Goal: Task Accomplishment & Management: Manage account settings

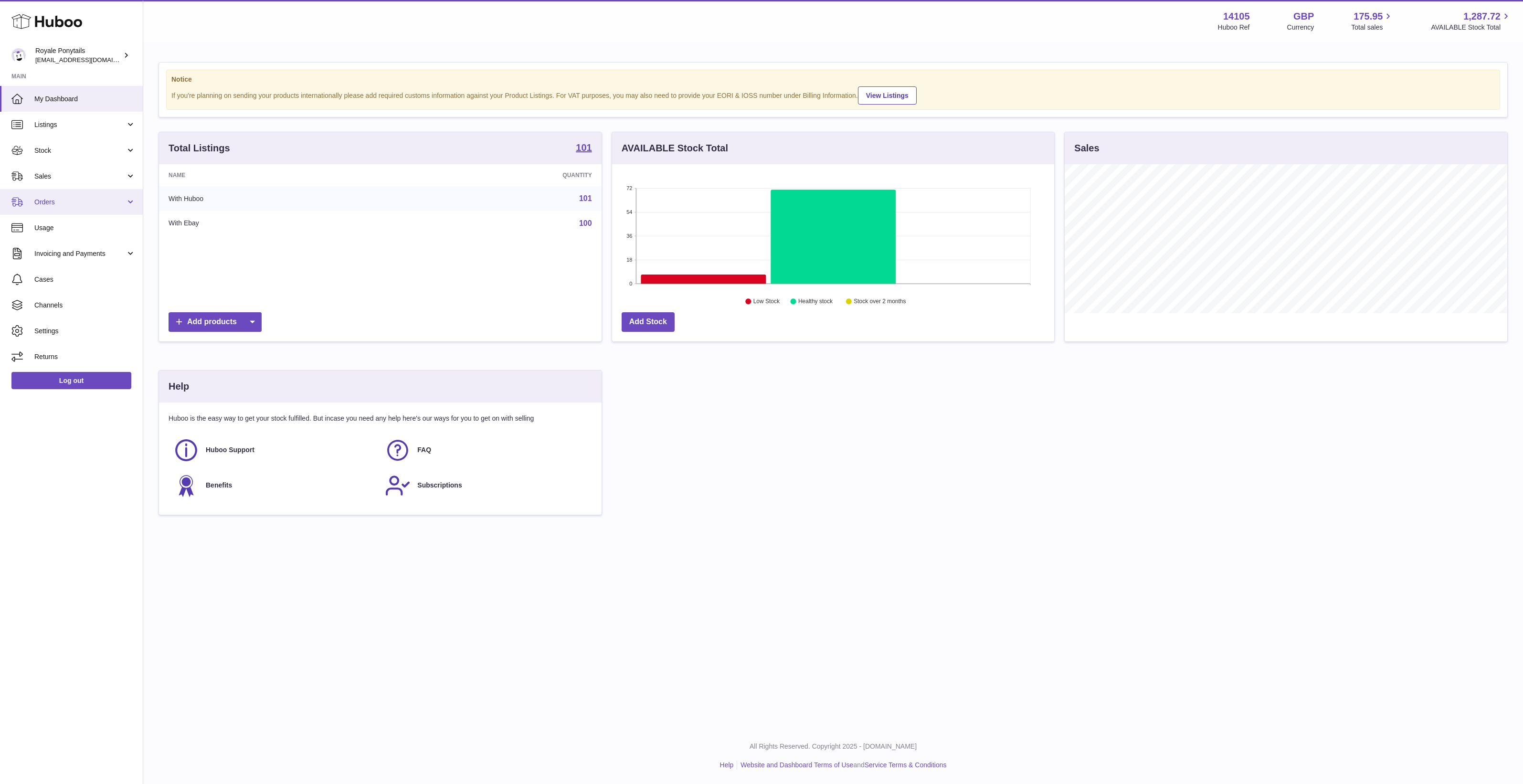
scroll to position [149, 442]
click at [102, 205] on span "Orders" at bounding box center [79, 202] width 91 height 9
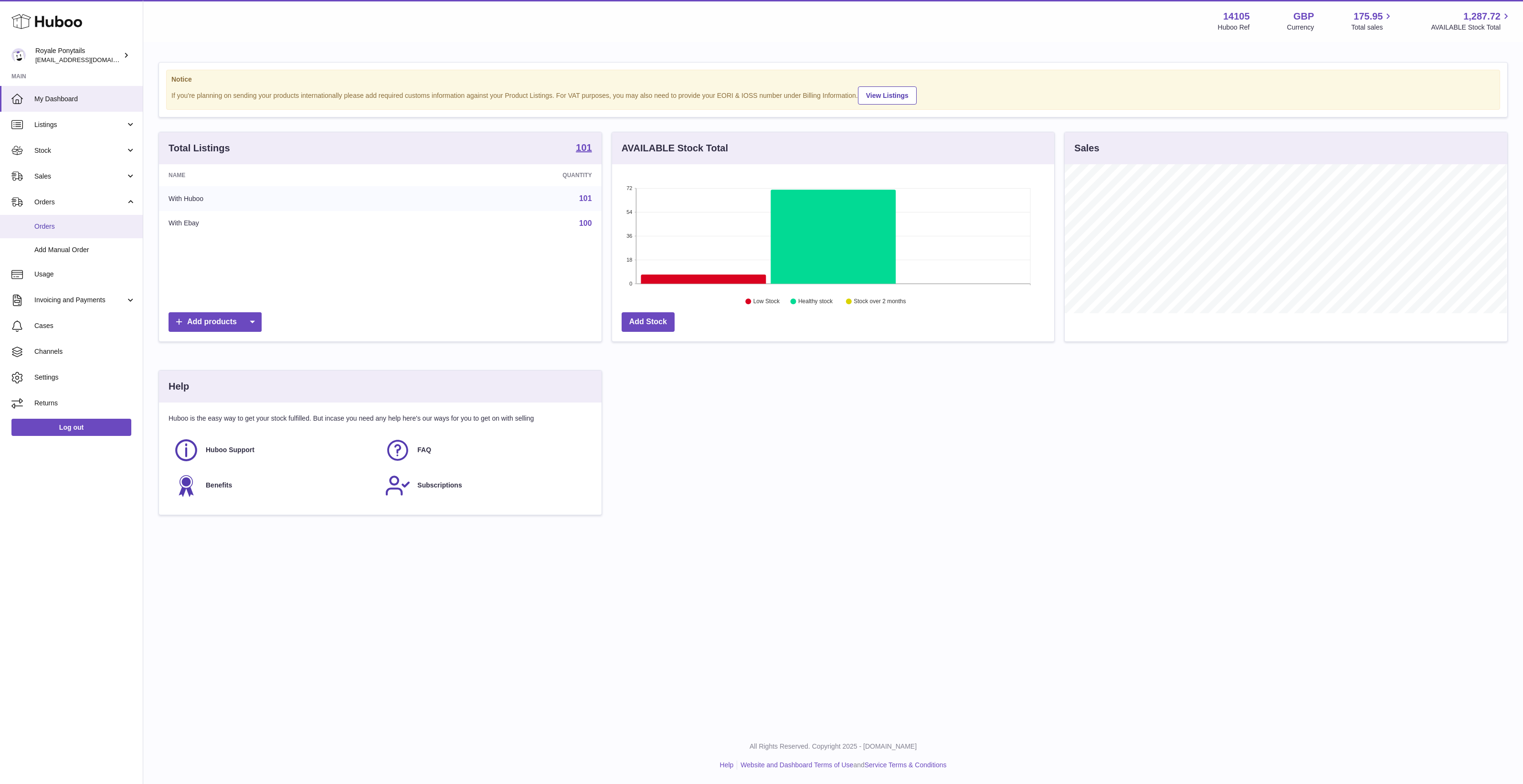
click at [94, 226] on span "Orders" at bounding box center [84, 226] width 101 height 9
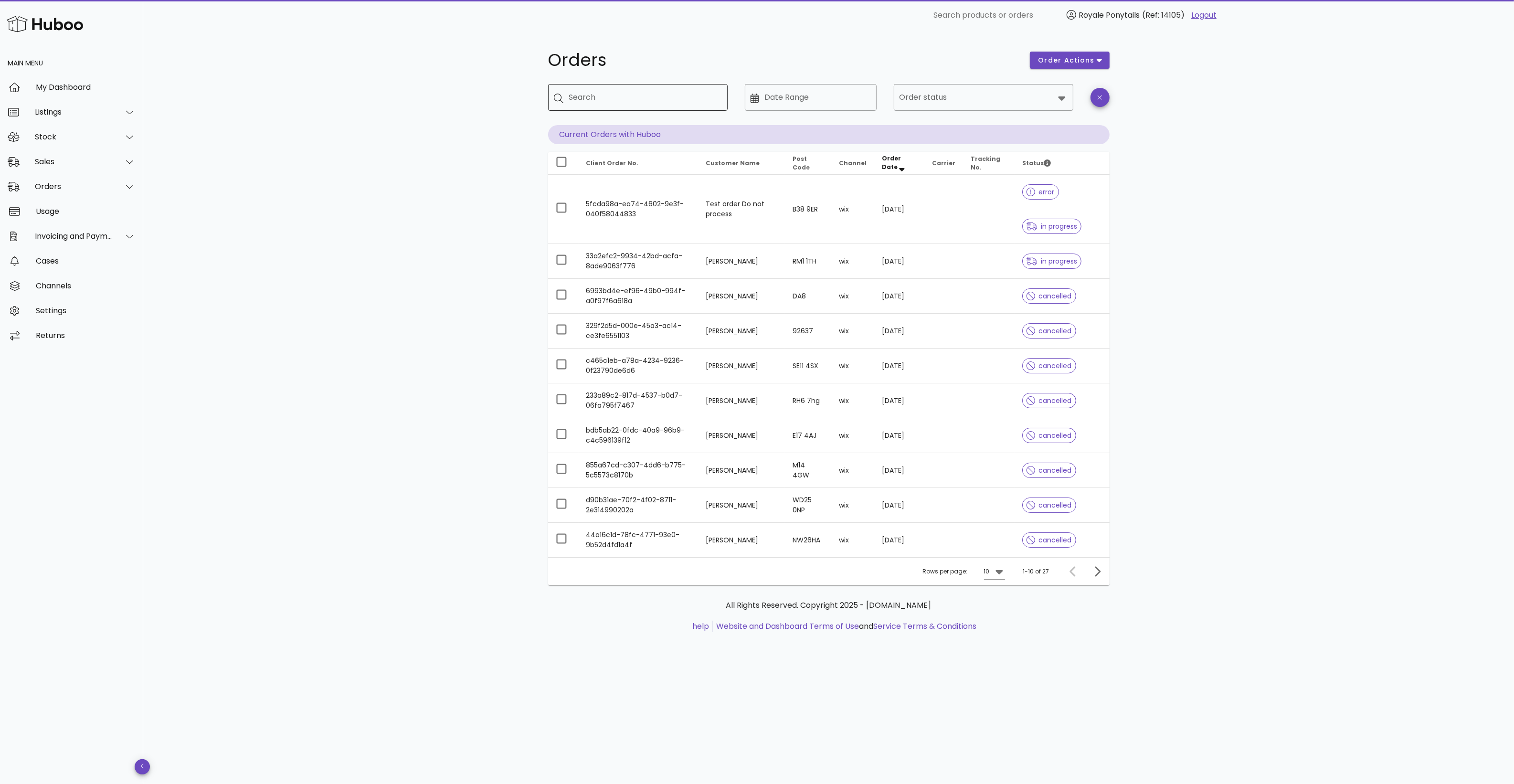
click at [634, 107] on div "Search" at bounding box center [644, 97] width 150 height 27
paste input "**********"
type input "**********"
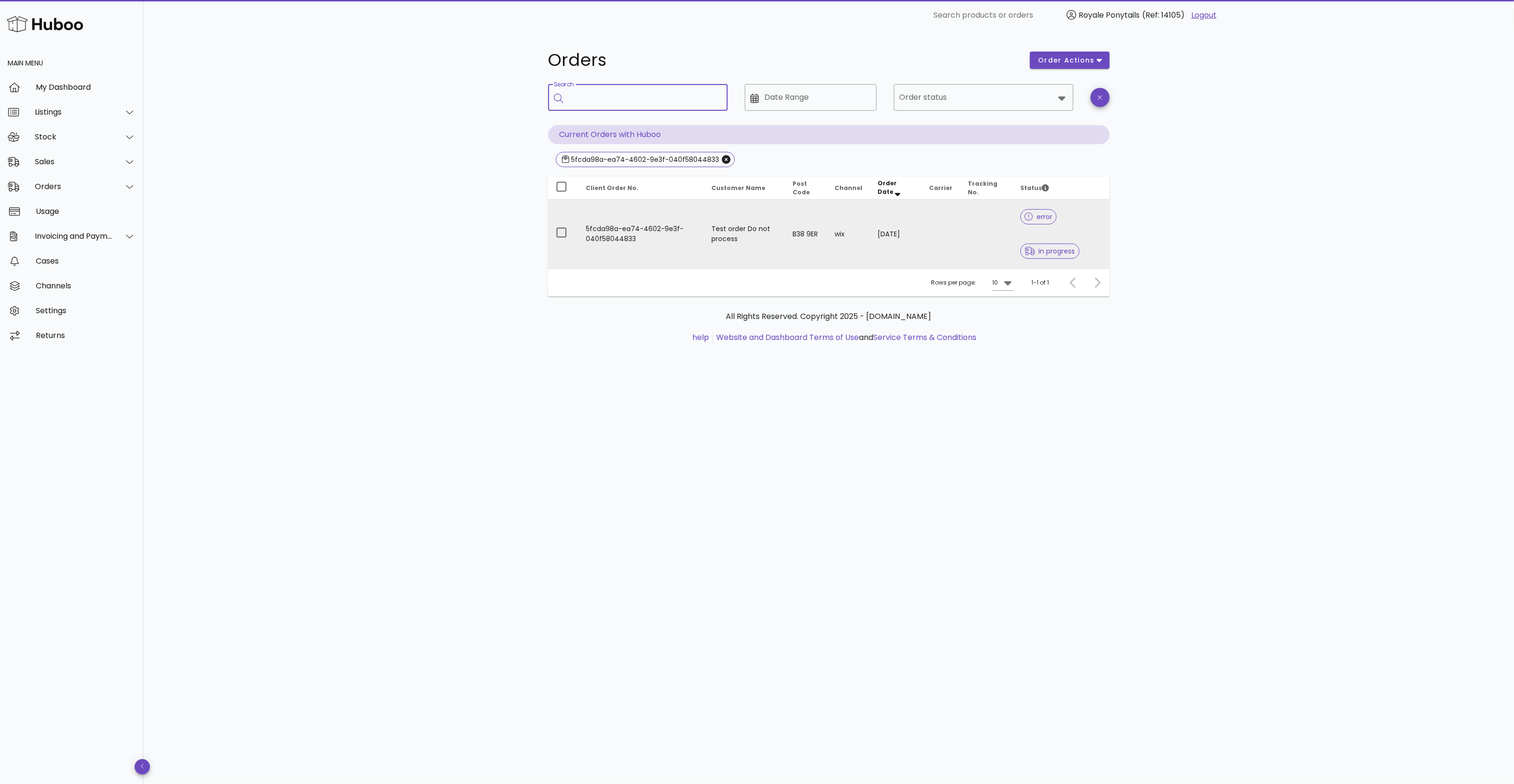
click at [876, 221] on td "13/08/2025" at bounding box center [895, 234] width 51 height 69
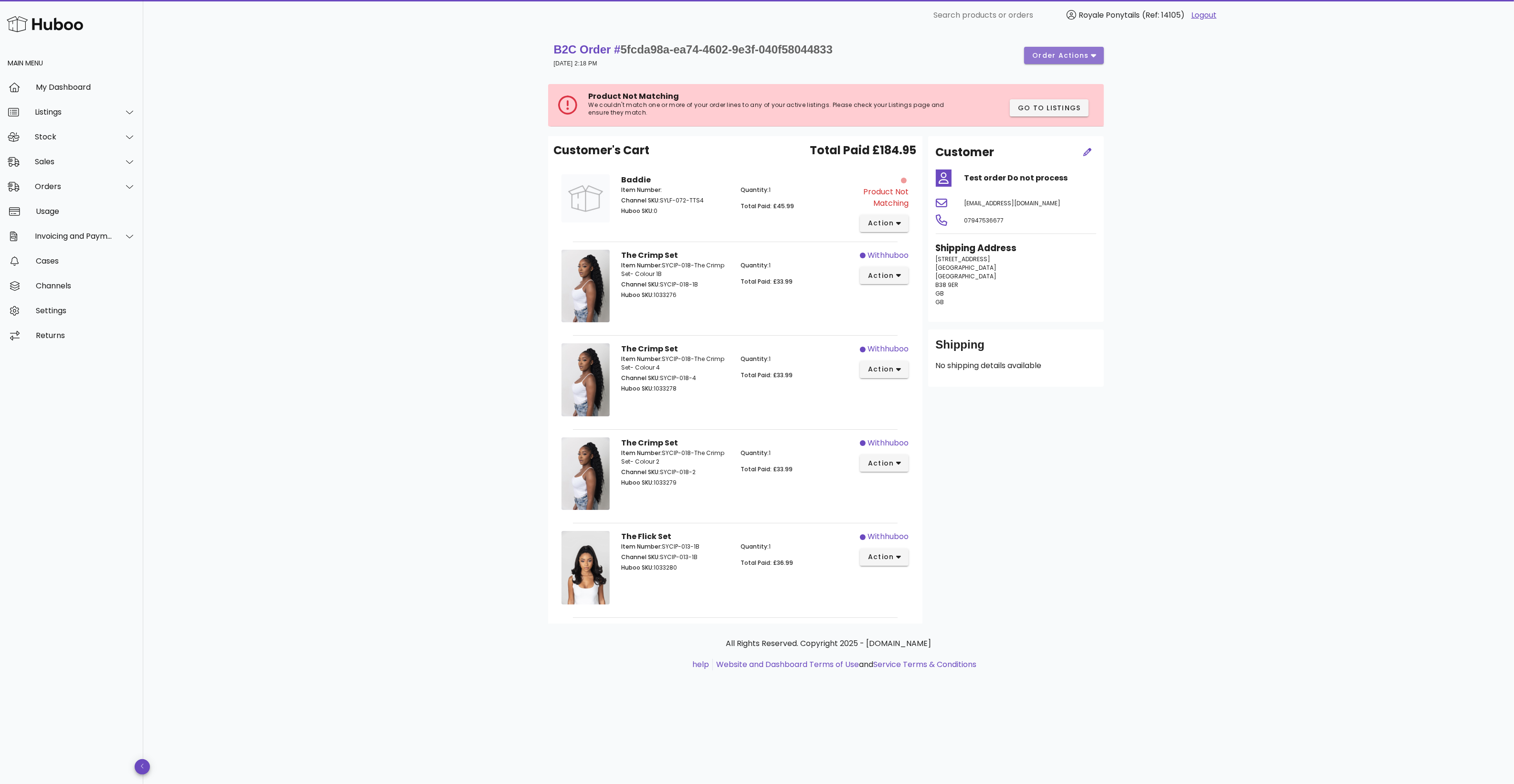
click at [1071, 63] on button "order actions" at bounding box center [1064, 55] width 79 height 17
click at [1072, 87] on div "Cancel" at bounding box center [1083, 88] width 29 height 9
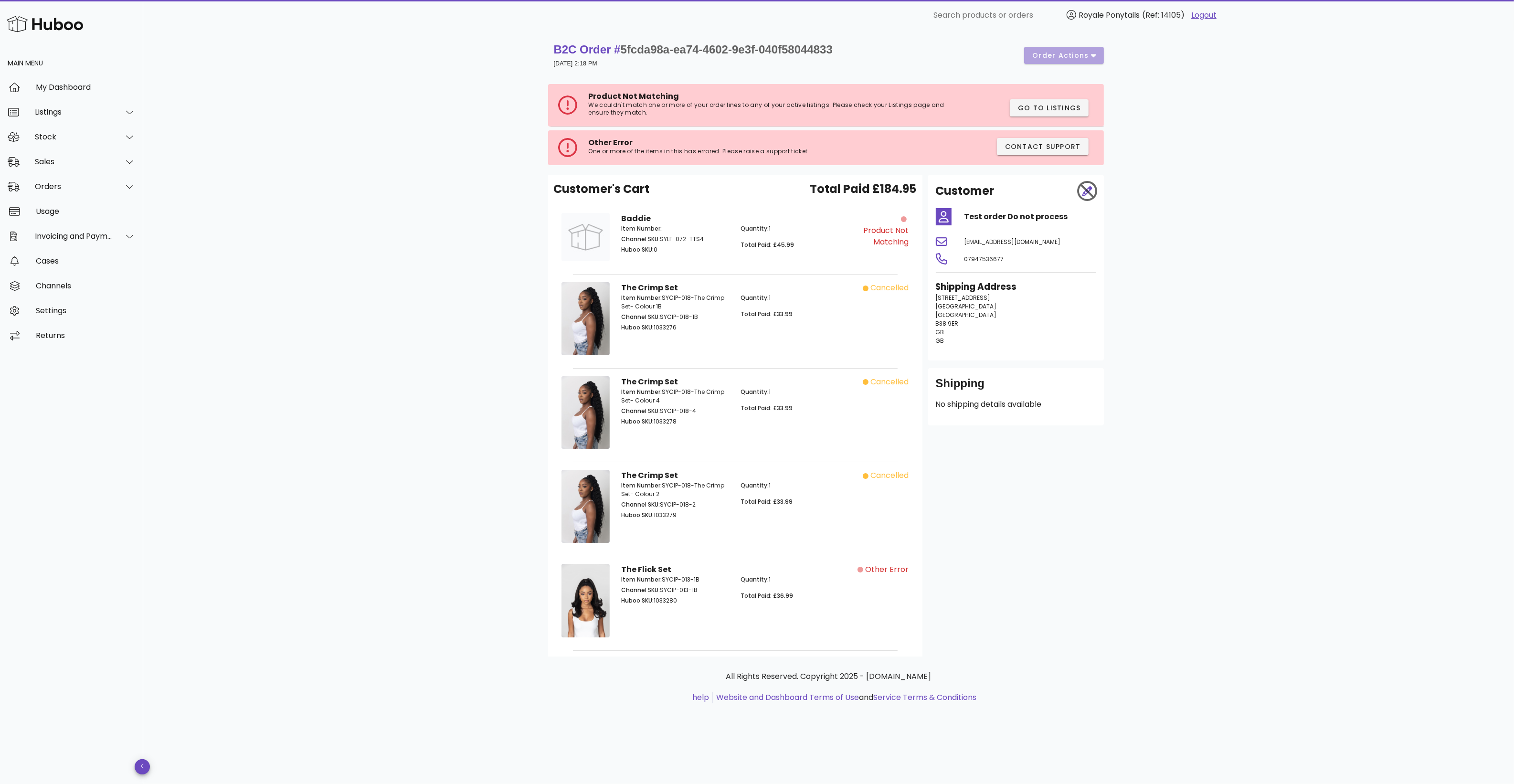
click at [831, 228] on p "Quantity: 1" at bounding box center [794, 228] width 108 height 8
click at [847, 565] on div "The Flick Set Item Number: SYCIP-013-1B Channel SKU: SYCIP-013-1B Huboo SKU: 10…" at bounding box center [735, 602] width 239 height 88
